Goal: Task Accomplishment & Management: Manage account settings

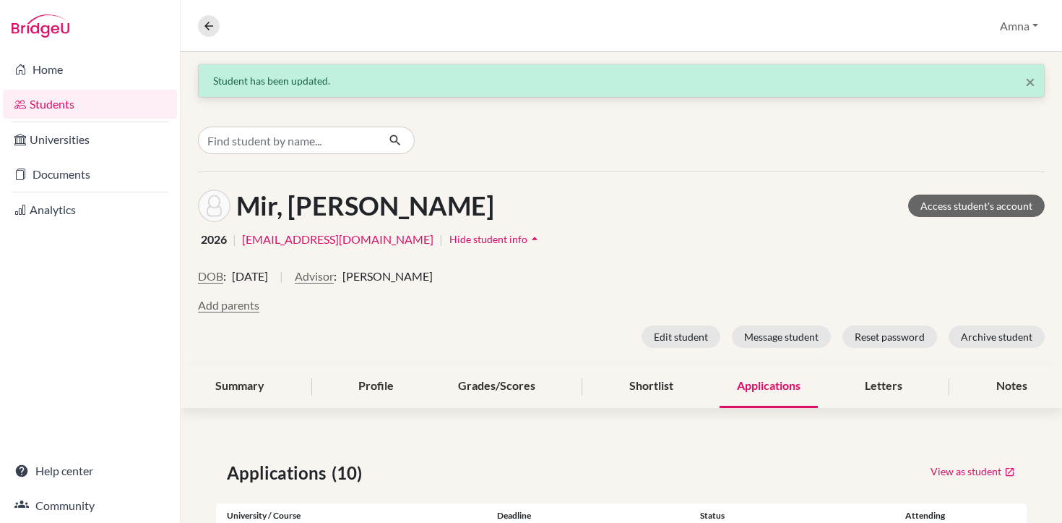
scroll to position [254, 0]
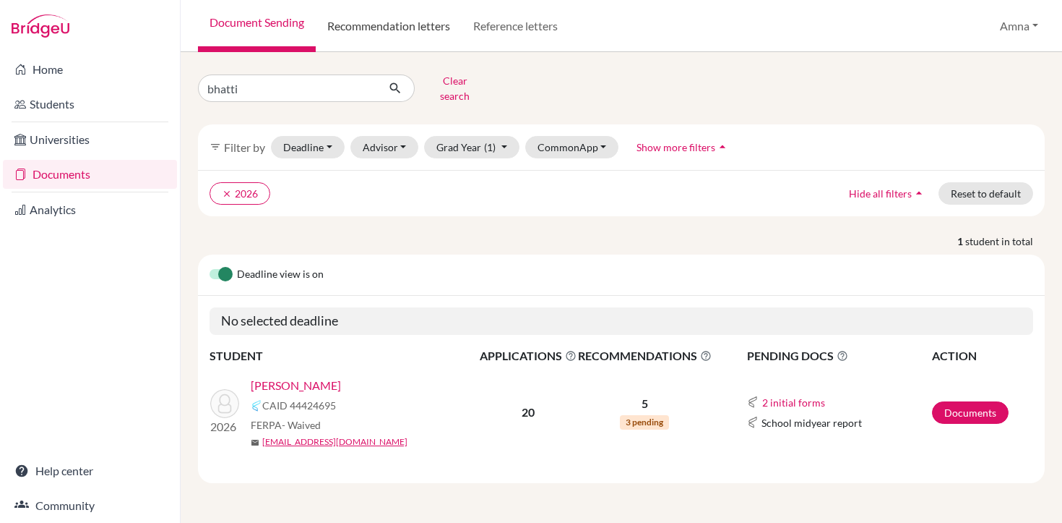
click at [400, 30] on link "Recommendation letters" at bounding box center [389, 26] width 146 height 52
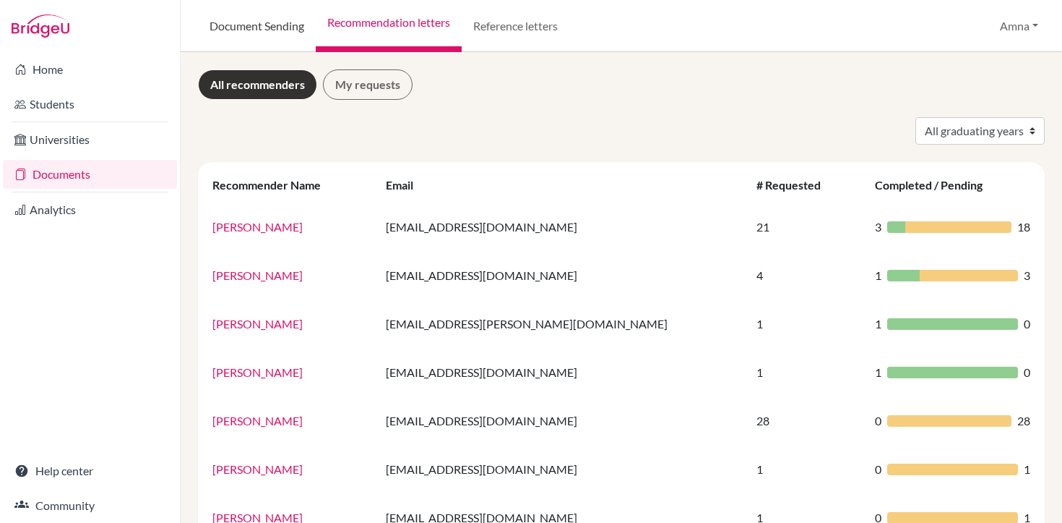
click at [291, 27] on link "Document Sending" at bounding box center [257, 26] width 118 height 52
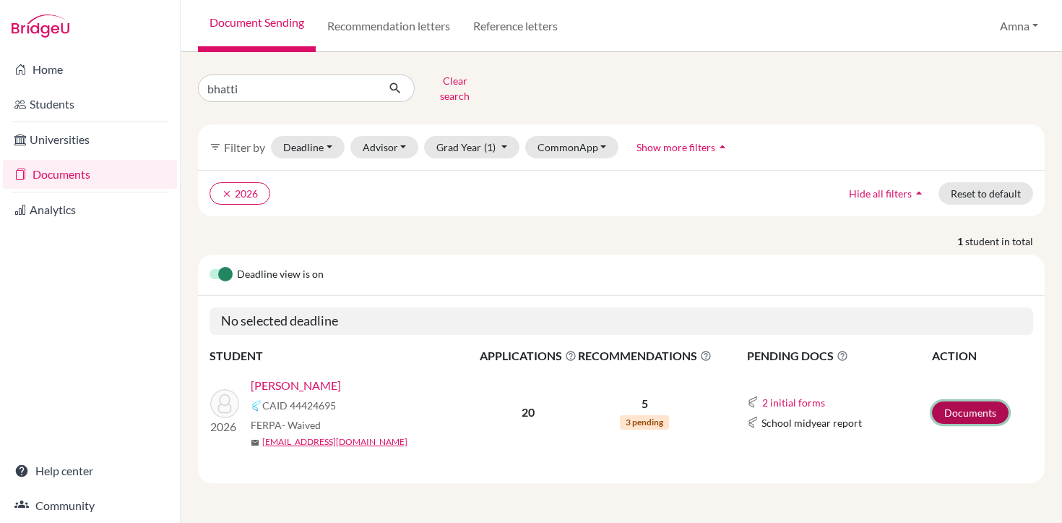
click at [967, 404] on link "Documents" at bounding box center [970, 412] width 77 height 22
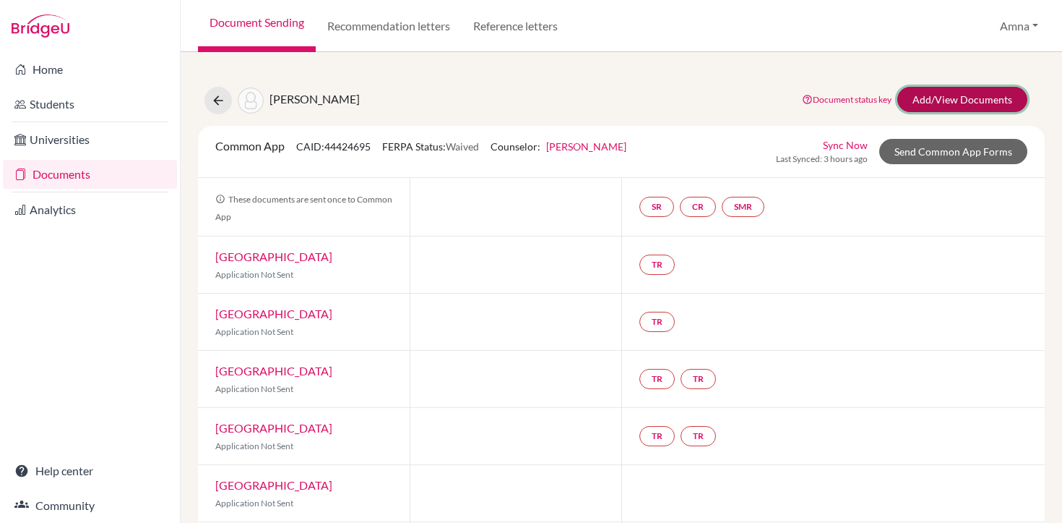
click at [961, 103] on link "Add/View Documents" at bounding box center [963, 99] width 130 height 25
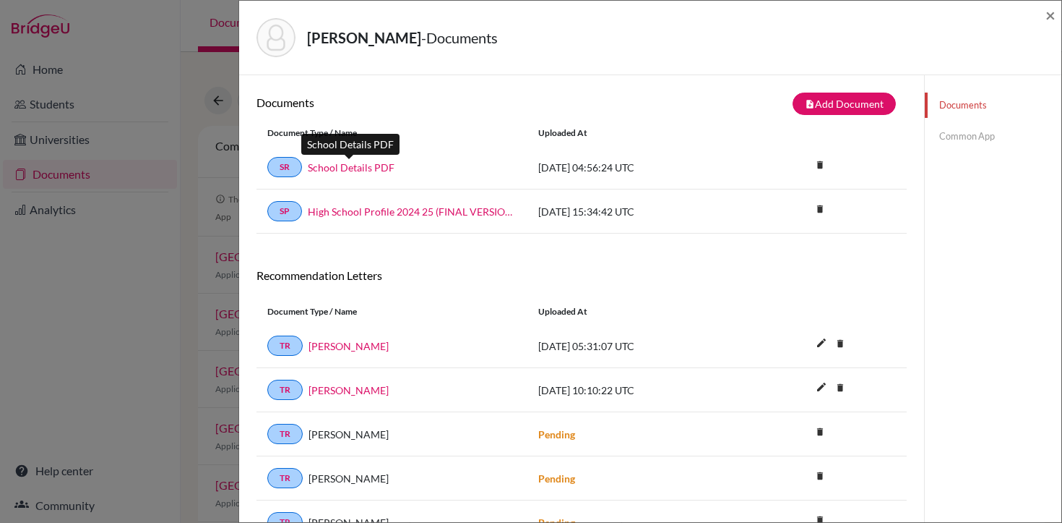
click at [373, 168] on link "School Details PDF" at bounding box center [351, 167] width 87 height 15
